Goal: Information Seeking & Learning: Find specific fact

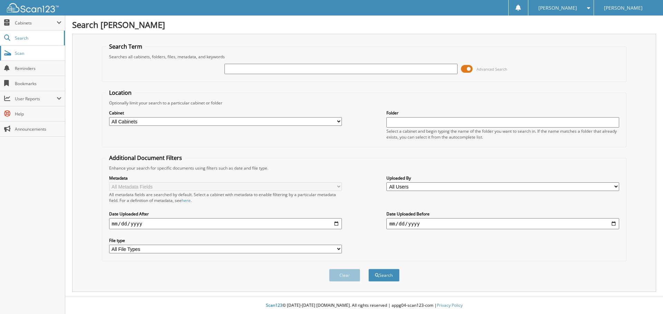
click at [19, 53] on span "Scan" at bounding box center [38, 53] width 47 height 6
click at [269, 70] on input "text" at bounding box center [340, 69] width 233 height 10
type input "[PERSON_NAME]"
click at [368, 269] on button "Search" at bounding box center [383, 275] width 31 height 13
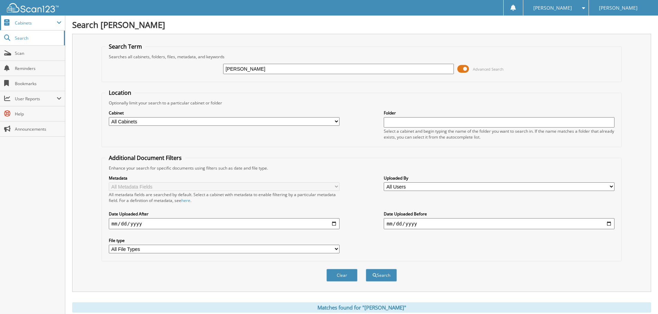
click at [60, 23] on span at bounding box center [59, 23] width 5 height 6
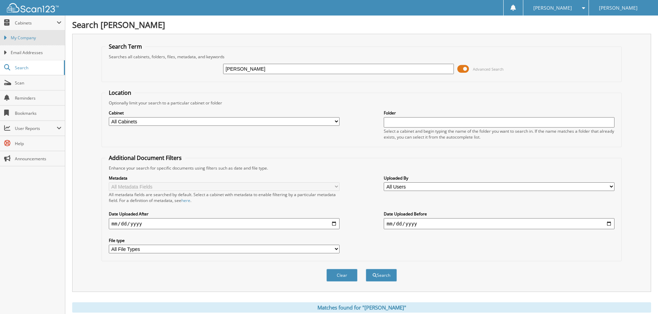
click at [33, 36] on span "My Company" at bounding box center [36, 38] width 51 height 6
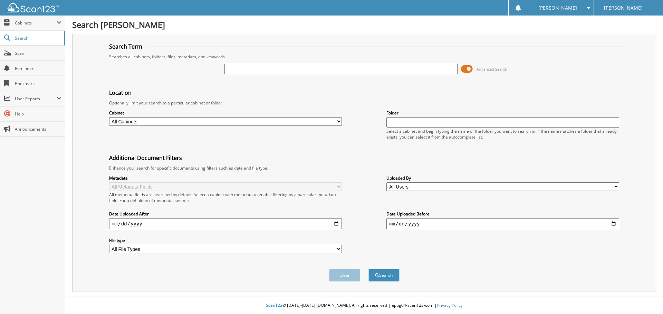
drag, startPoint x: 149, startPoint y: 129, endPoint x: 148, endPoint y: 122, distance: 7.3
click at [149, 128] on div "Cabinet All Cabinets DEALS PARTS SERVICE Needs Filing Folder" at bounding box center [364, 125] width 517 height 38
click at [150, 119] on select "All Cabinets DEALS PARTS SERVICE Needs Filing" at bounding box center [225, 121] width 233 height 9
select select "14325"
click at [109, 117] on select "All Cabinets DEALS PARTS SERVICE Needs Filing" at bounding box center [225, 121] width 233 height 9
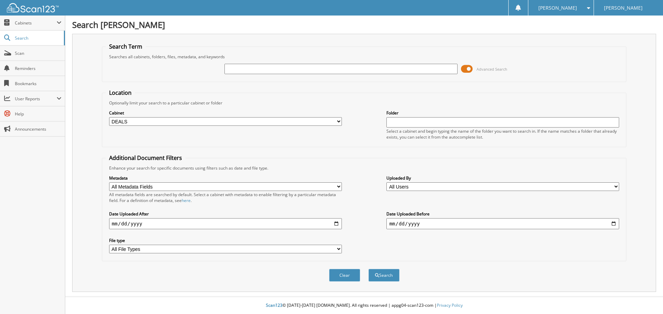
click at [275, 72] on input "text" at bounding box center [340, 69] width 233 height 10
type input "[PERSON_NAME]"
click at [368, 269] on button "Search" at bounding box center [383, 275] width 31 height 13
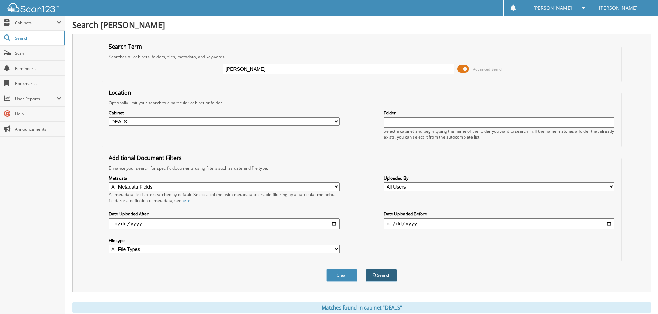
click at [377, 274] on button "Search" at bounding box center [381, 275] width 31 height 13
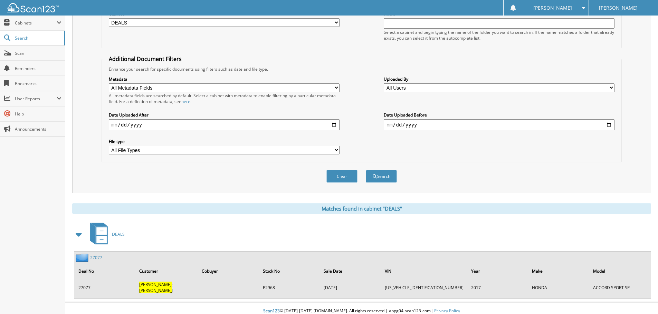
click at [96, 258] on link "27077" at bounding box center [96, 258] width 12 height 6
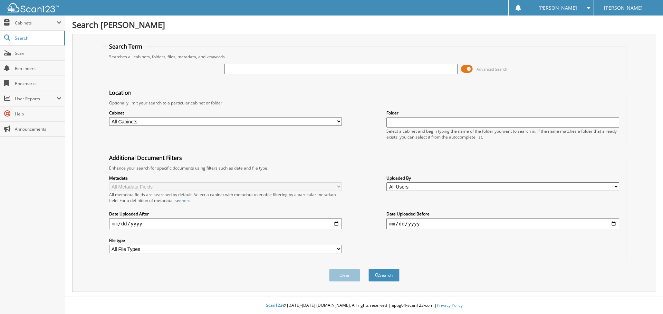
click at [181, 124] on select "All Cabinets DEALS PARTS SERVICE Needs Filing" at bounding box center [225, 121] width 233 height 9
select select "14325"
click at [109, 117] on select "All Cabinets DEALS PARTS SERVICE Needs Filing" at bounding box center [225, 121] width 233 height 9
click at [256, 67] on input "text" at bounding box center [340, 69] width 233 height 10
type input "[PERSON_NAME]"
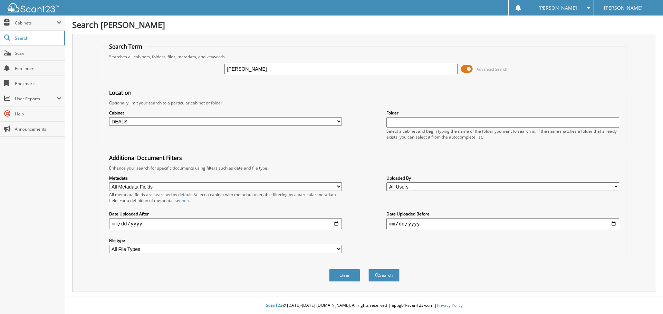
click at [385, 268] on div "Clear Search" at bounding box center [364, 276] width 525 height 28
click at [385, 286] on div "Clear Search" at bounding box center [364, 276] width 525 height 28
click at [382, 275] on button "Search" at bounding box center [383, 275] width 31 height 13
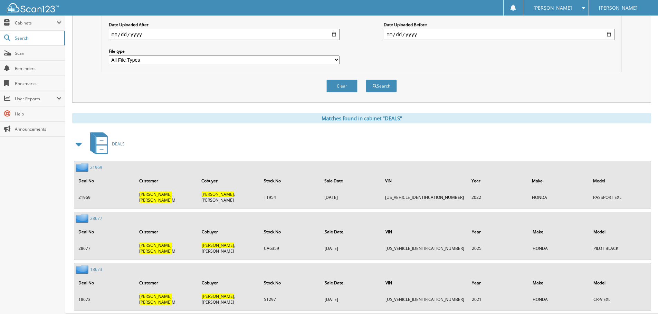
click at [95, 169] on link "21969" at bounding box center [96, 168] width 12 height 6
